Goal: Task Accomplishment & Management: Complete application form

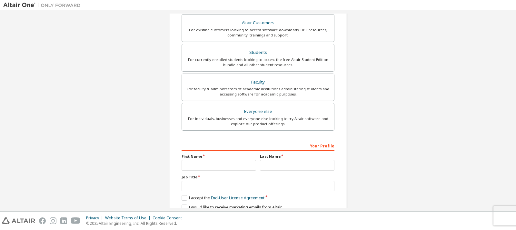
scroll to position [105, 0]
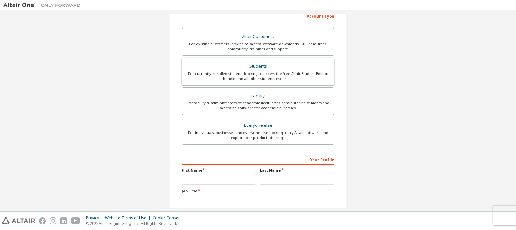
click at [248, 65] on div "Students" at bounding box center [258, 66] width 144 height 9
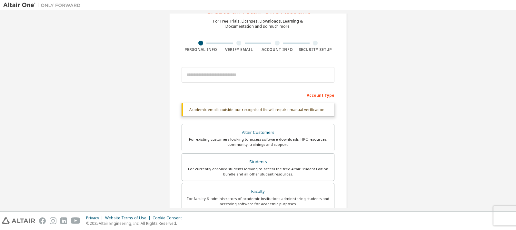
scroll to position [33, 0]
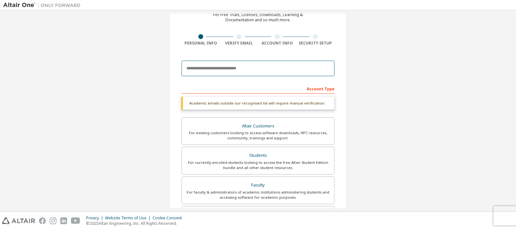
click at [237, 71] on input "email" at bounding box center [257, 68] width 153 height 15
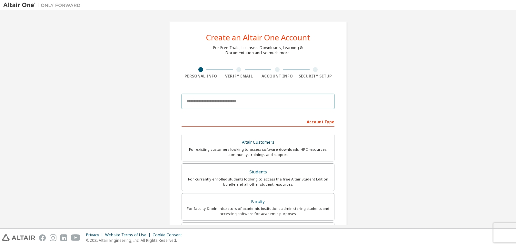
click at [275, 101] on input "email" at bounding box center [257, 100] width 153 height 15
type input "**********"
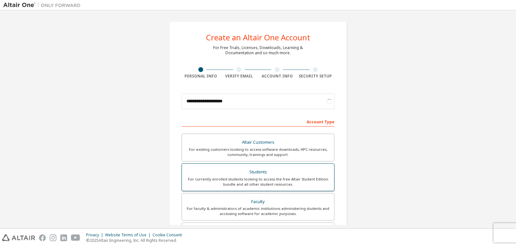
click at [295, 176] on div "For currently enrolled students looking to access the free Altair Student Editi…" at bounding box center [258, 181] width 144 height 10
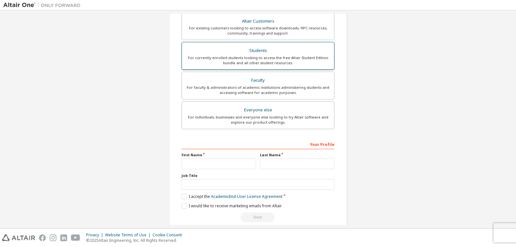
scroll to position [138, 0]
click at [245, 164] on input "text" at bounding box center [218, 163] width 74 height 11
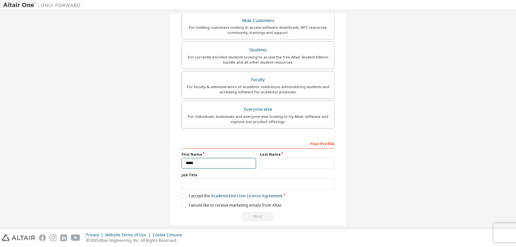
type input "*****"
click at [274, 160] on input "text" at bounding box center [297, 163] width 74 height 11
type input "******"
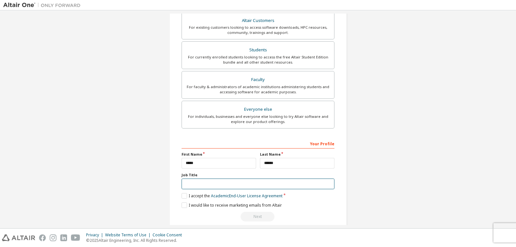
click at [250, 187] on input "text" at bounding box center [257, 183] width 153 height 11
type input "*******"
click at [192, 194] on label "I accept the Academic End-User License Agreement" at bounding box center [231, 195] width 101 height 5
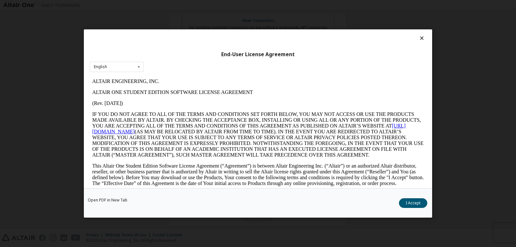
scroll to position [0, 0]
click at [408, 202] on button "I Accept" at bounding box center [413, 203] width 28 height 10
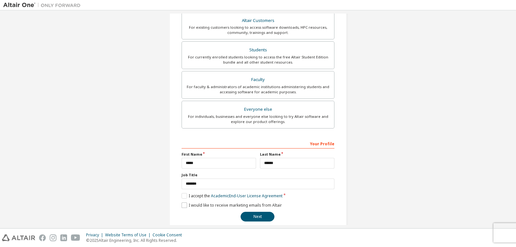
scroll to position [147, 0]
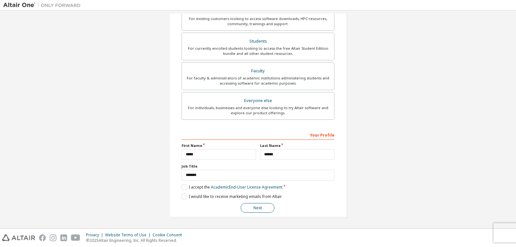
click at [258, 208] on button "Next" at bounding box center [257, 208] width 34 height 10
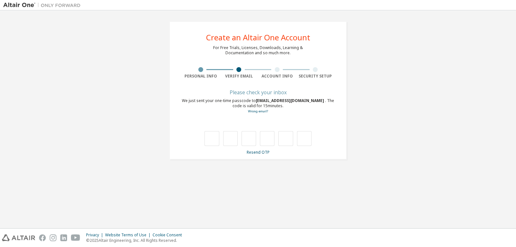
scroll to position [0, 0]
click at [257, 153] on link "Resend OTP" at bounding box center [258, 151] width 23 height 5
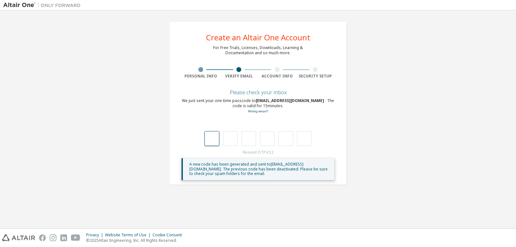
click at [217, 138] on input "text" at bounding box center [211, 138] width 15 height 15
type input "*"
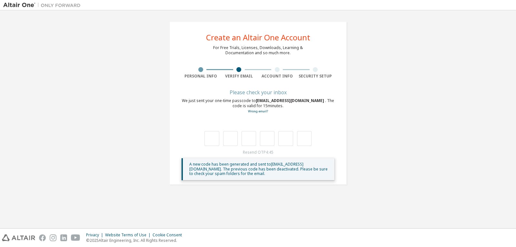
type input "*"
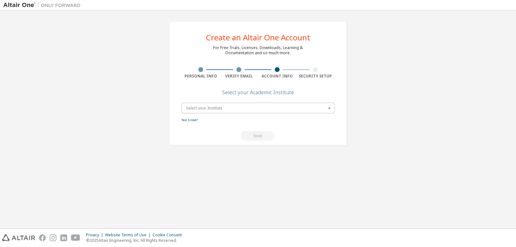
click at [252, 111] on input "text" at bounding box center [258, 108] width 152 height 10
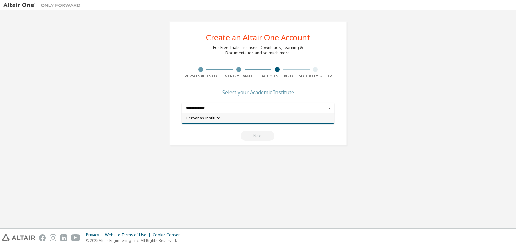
type input "**********"
click at [248, 118] on span "Perbanas Institute" at bounding box center [257, 118] width 143 height 4
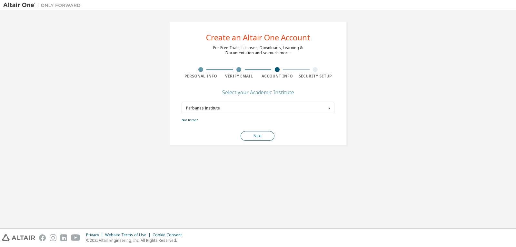
click at [255, 134] on button "Next" at bounding box center [257, 136] width 34 height 10
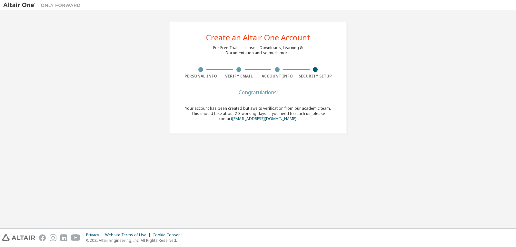
click at [268, 92] on div "Congratulations!" at bounding box center [257, 92] width 153 height 4
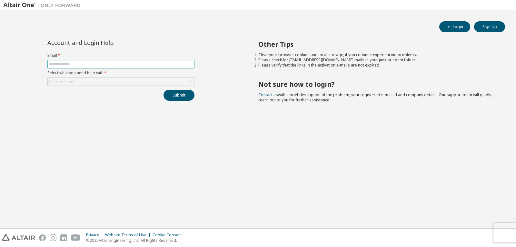
click at [142, 65] on input "text" at bounding box center [121, 64] width 144 height 5
type input "**********"
click at [104, 86] on div "**********" at bounding box center [121, 70] width 155 height 61
click at [103, 83] on div "Click to select" at bounding box center [121, 82] width 146 height 8
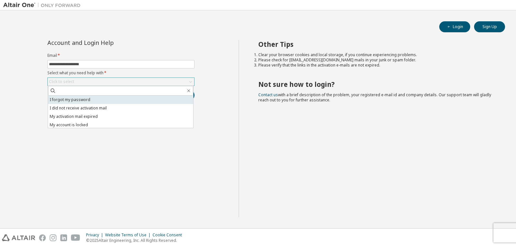
click at [92, 97] on li "I forgot my password" at bounding box center [120, 99] width 145 height 8
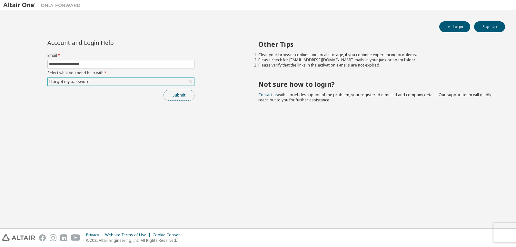
click at [183, 100] on button "Submit" at bounding box center [178, 95] width 31 height 11
click at [174, 98] on button "Submit" at bounding box center [178, 95] width 31 height 11
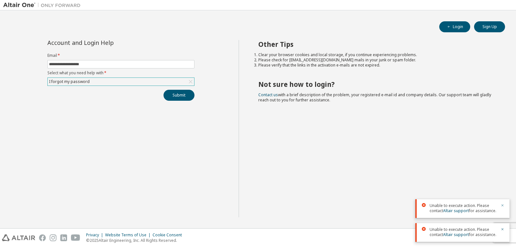
click at [502, 204] on icon "button" at bounding box center [502, 205] width 4 height 4
click at [503, 229] on icon "button" at bounding box center [502, 229] width 4 height 4
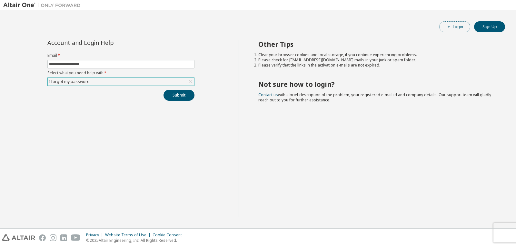
click at [463, 27] on button "Login" at bounding box center [454, 26] width 31 height 11
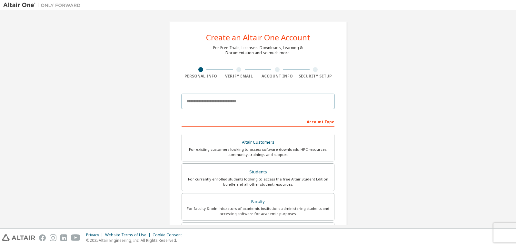
click at [246, 96] on input "email" at bounding box center [257, 100] width 153 height 15
type input "**********"
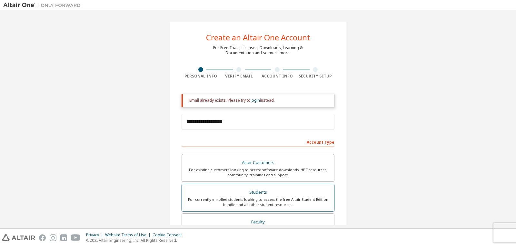
click at [248, 191] on div "Students" at bounding box center [258, 192] width 144 height 9
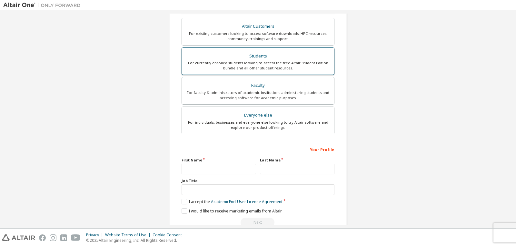
scroll to position [167, 0]
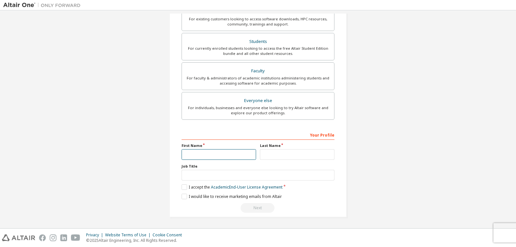
click at [226, 156] on input "text" at bounding box center [218, 154] width 74 height 11
type input "*****"
click at [267, 154] on input "text" at bounding box center [297, 154] width 74 height 11
type input "******"
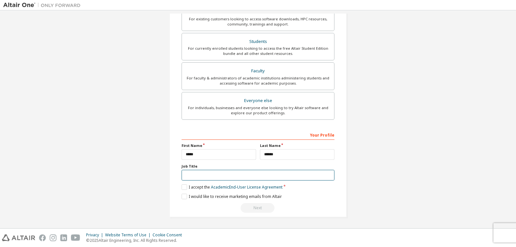
click at [267, 176] on input "text" at bounding box center [257, 175] width 153 height 11
type input "*******"
click at [184, 196] on label "I would like to receive marketing emails from Altair" at bounding box center [231, 195] width 100 height 5
click at [182, 186] on label "I accept the Academic End-User License Agreement" at bounding box center [231, 186] width 101 height 5
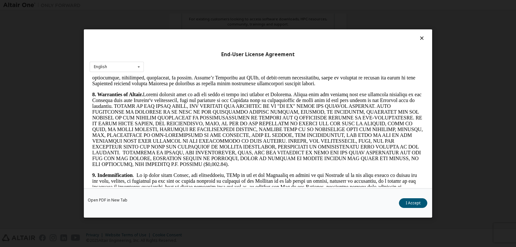
scroll to position [774, 0]
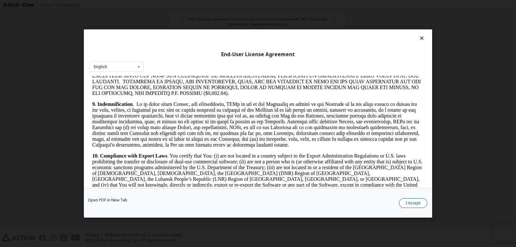
click at [404, 205] on button "I Accept" at bounding box center [413, 203] width 28 height 10
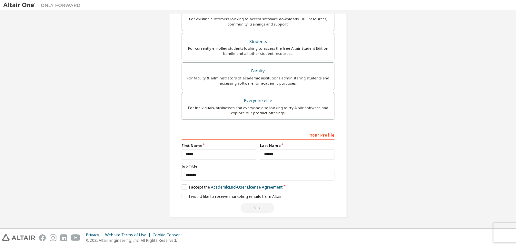
click at [252, 205] on div "Next" at bounding box center [257, 208] width 153 height 10
click at [303, 136] on div "Your Profile" at bounding box center [257, 134] width 153 height 10
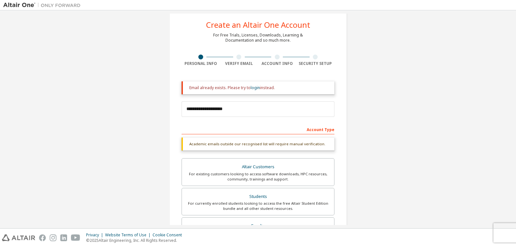
scroll to position [12, 0]
click at [253, 88] on link "login" at bounding box center [254, 87] width 9 height 5
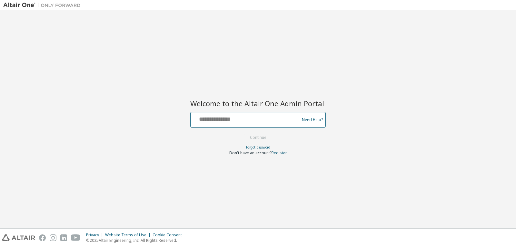
click at [232, 120] on input "text" at bounding box center [245, 117] width 105 height 9
type input "**********"
click at [255, 135] on button "Continue" at bounding box center [258, 137] width 30 height 10
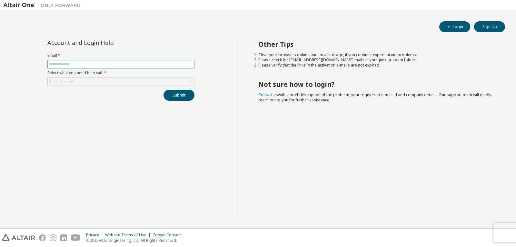
click at [109, 64] on input "text" at bounding box center [121, 64] width 144 height 5
type input "**********"
click at [97, 80] on div "Click to select" at bounding box center [121, 82] width 146 height 8
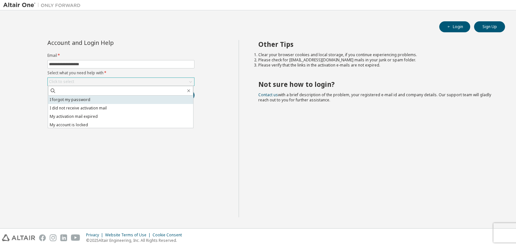
click at [75, 101] on li "I forgot my password" at bounding box center [120, 99] width 145 height 8
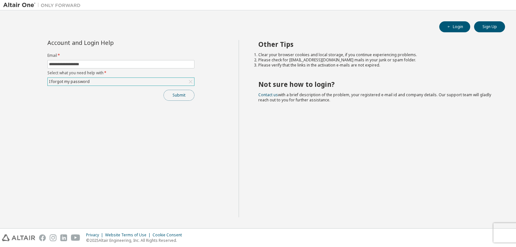
click at [172, 98] on button "Submit" at bounding box center [178, 95] width 31 height 11
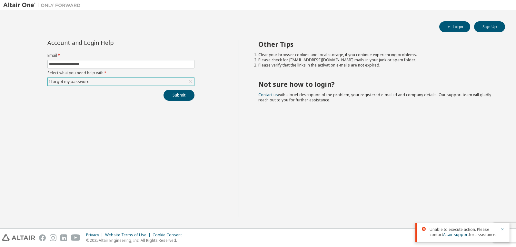
click at [504, 227] on icon "button" at bounding box center [502, 229] width 4 height 4
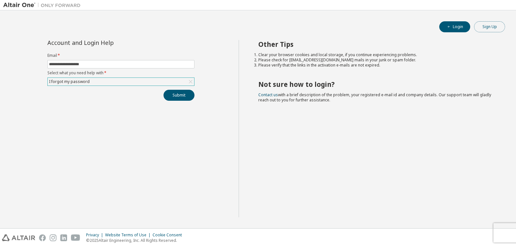
click at [487, 29] on button "Sign Up" at bounding box center [489, 26] width 31 height 11
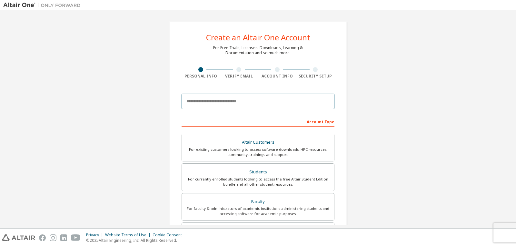
click at [255, 102] on input "email" at bounding box center [257, 100] width 153 height 15
type input "**********"
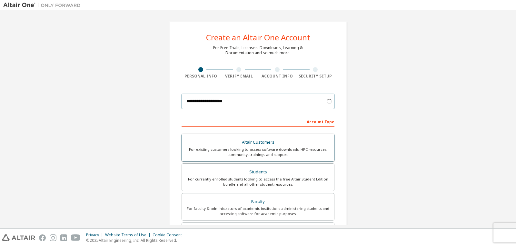
scroll to position [32, 0]
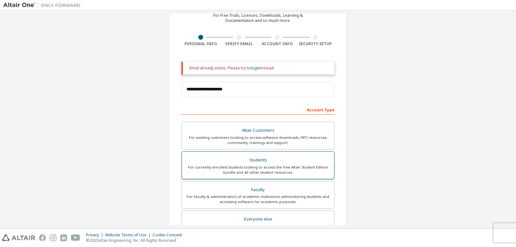
click at [235, 138] on div "For existing customers looking to access software downloads, HPC resources, com…" at bounding box center [258, 140] width 144 height 10
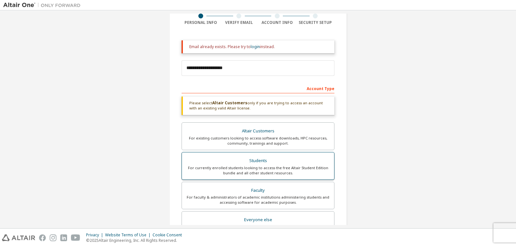
scroll to position [64, 0]
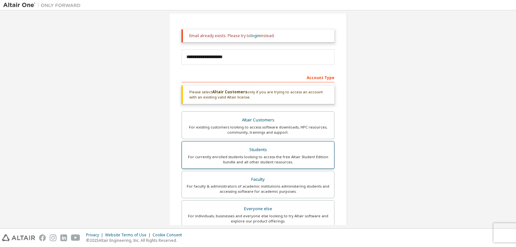
click at [239, 148] on div "Students" at bounding box center [258, 149] width 144 height 9
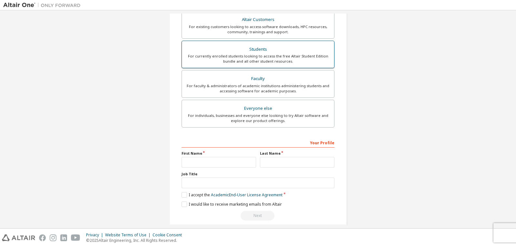
scroll to position [167, 0]
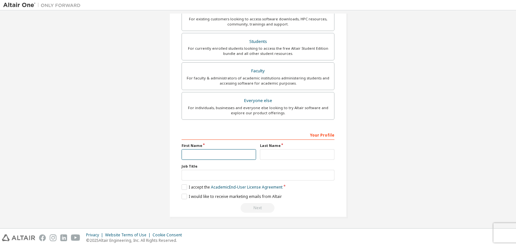
click at [214, 151] on input "text" at bounding box center [218, 154] width 74 height 11
type input "*****"
click at [269, 156] on input "text" at bounding box center [297, 154] width 74 height 11
type input "******"
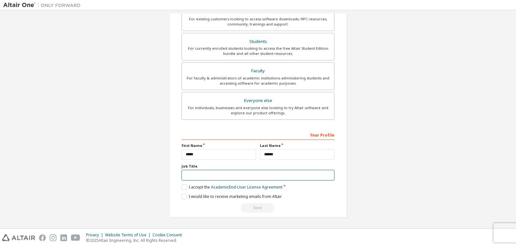
click at [247, 177] on input "text" at bounding box center [257, 175] width 153 height 11
type input "*******"
click at [196, 185] on label "I accept the Academic End-User License Agreement" at bounding box center [231, 186] width 101 height 5
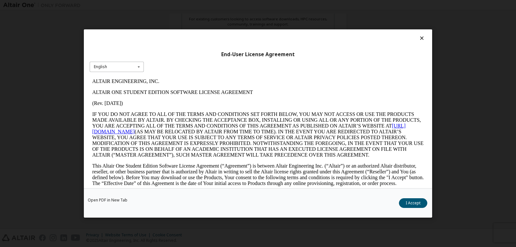
scroll to position [6, 0]
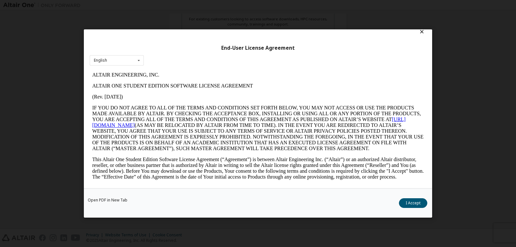
click at [418, 32] on icon at bounding box center [421, 32] width 7 height 6
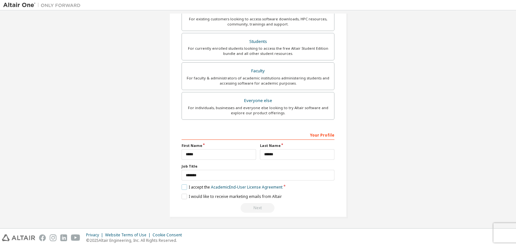
click at [198, 186] on label "I accept the Academic End-User License Agreement" at bounding box center [231, 186] width 101 height 5
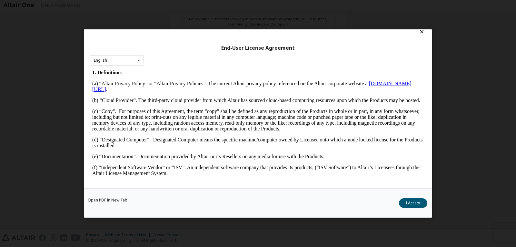
scroll to position [226, 0]
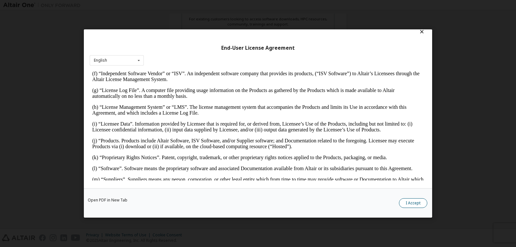
click at [413, 200] on button "I Accept" at bounding box center [413, 203] width 28 height 10
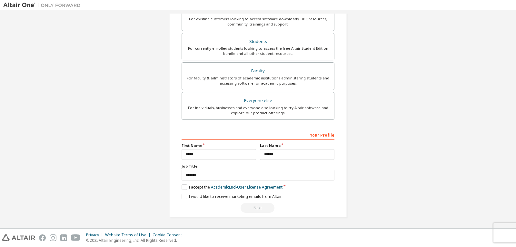
click at [254, 208] on div "Next" at bounding box center [257, 208] width 153 height 10
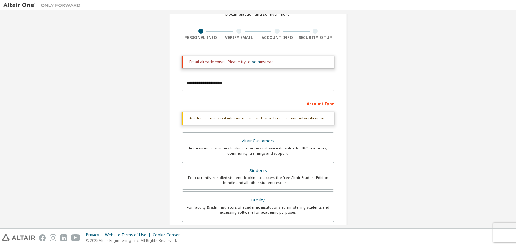
scroll to position [0, 0]
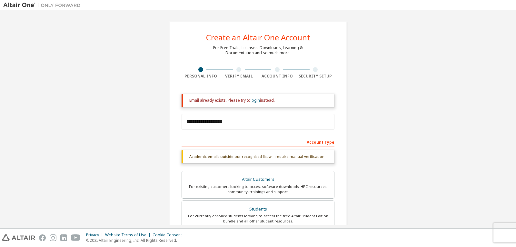
click at [251, 101] on link "login" at bounding box center [254, 99] width 9 height 5
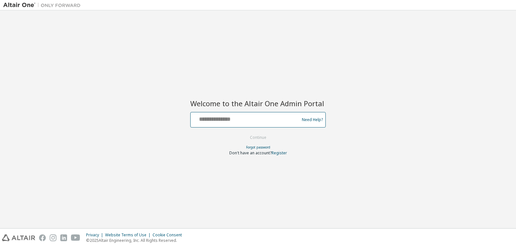
click at [268, 119] on input "text" at bounding box center [245, 117] width 105 height 9
type input "**********"
click at [259, 133] on button "Continue" at bounding box center [258, 137] width 30 height 10
